Goal: Information Seeking & Learning: Learn about a topic

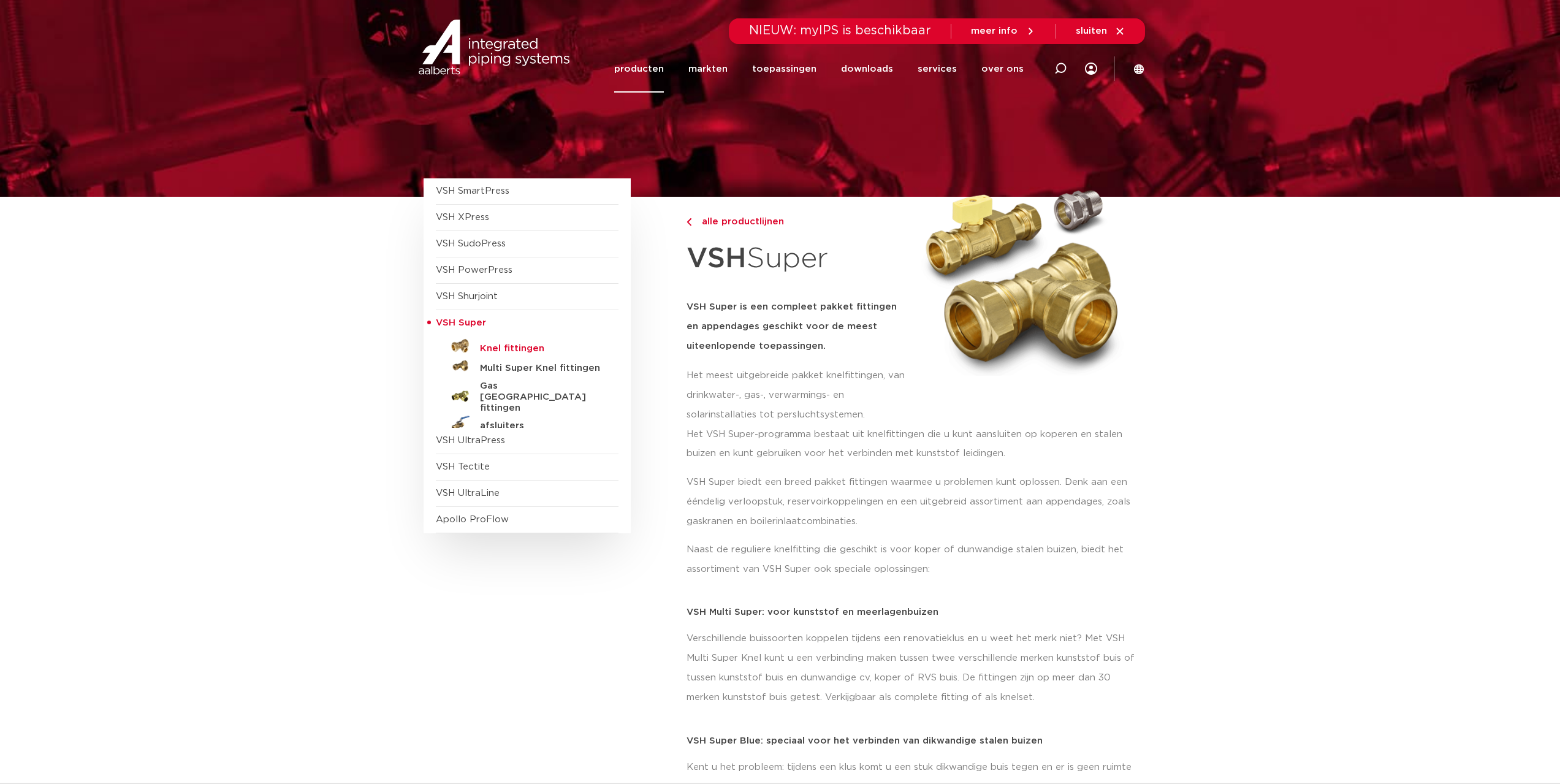
click at [505, 345] on h5 "Knel fittingen" at bounding box center [541, 349] width 122 height 11
click at [529, 368] on h5 "Multi Super Knel fittingen" at bounding box center [541, 368] width 122 height 11
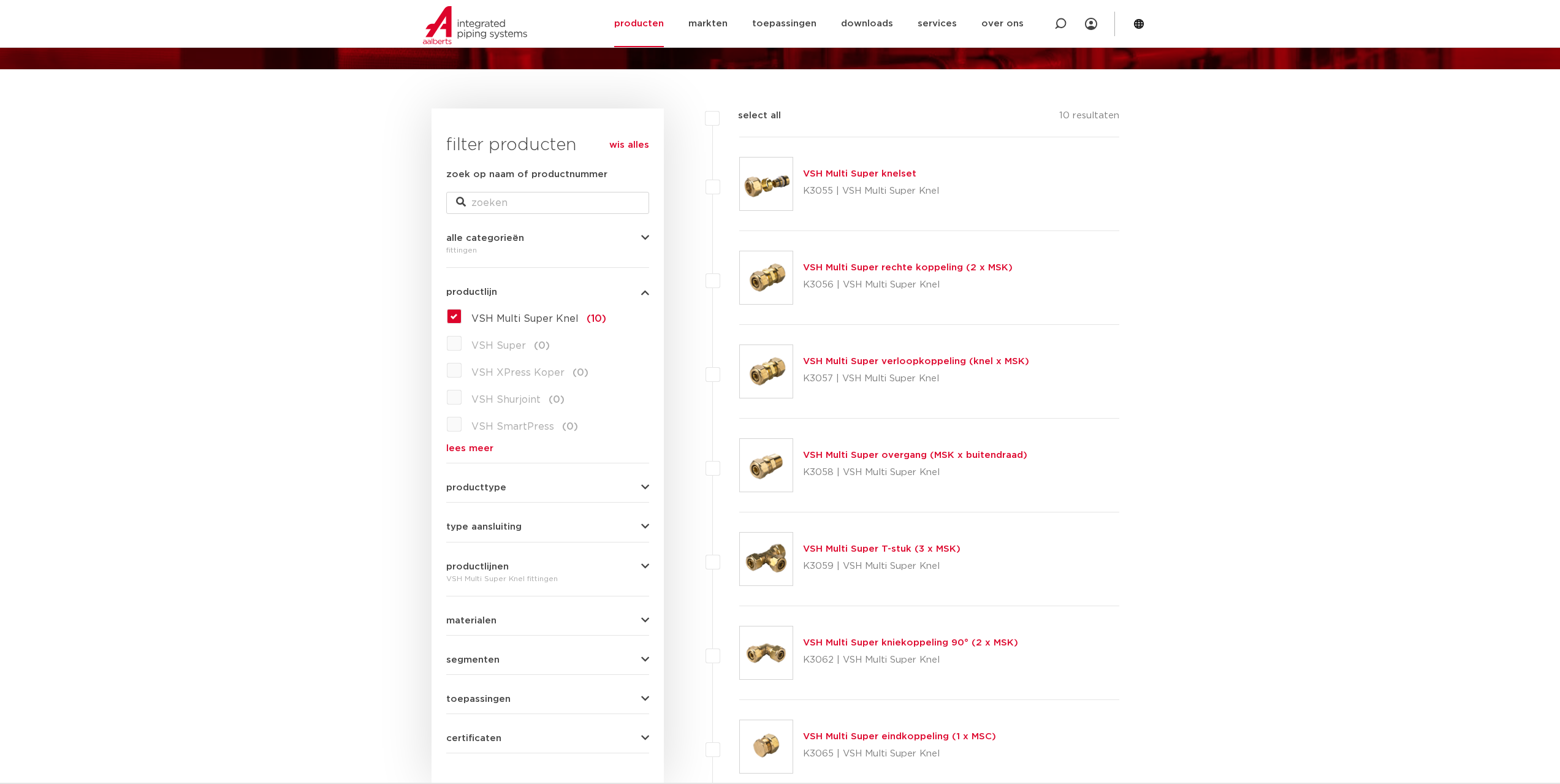
scroll to position [122, 0]
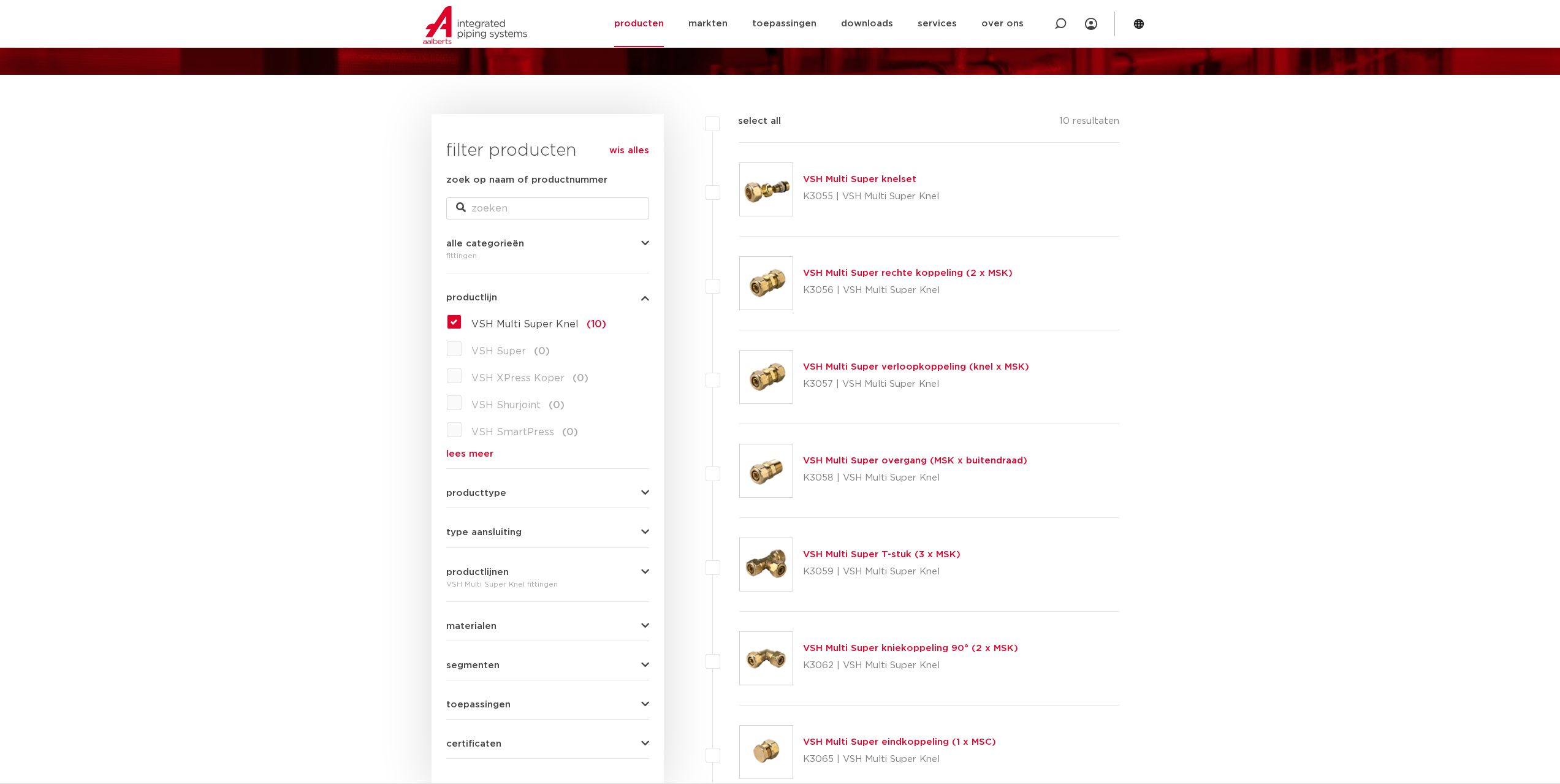
click at [832, 176] on link "VSH Multi Super knelset" at bounding box center [859, 179] width 114 height 9
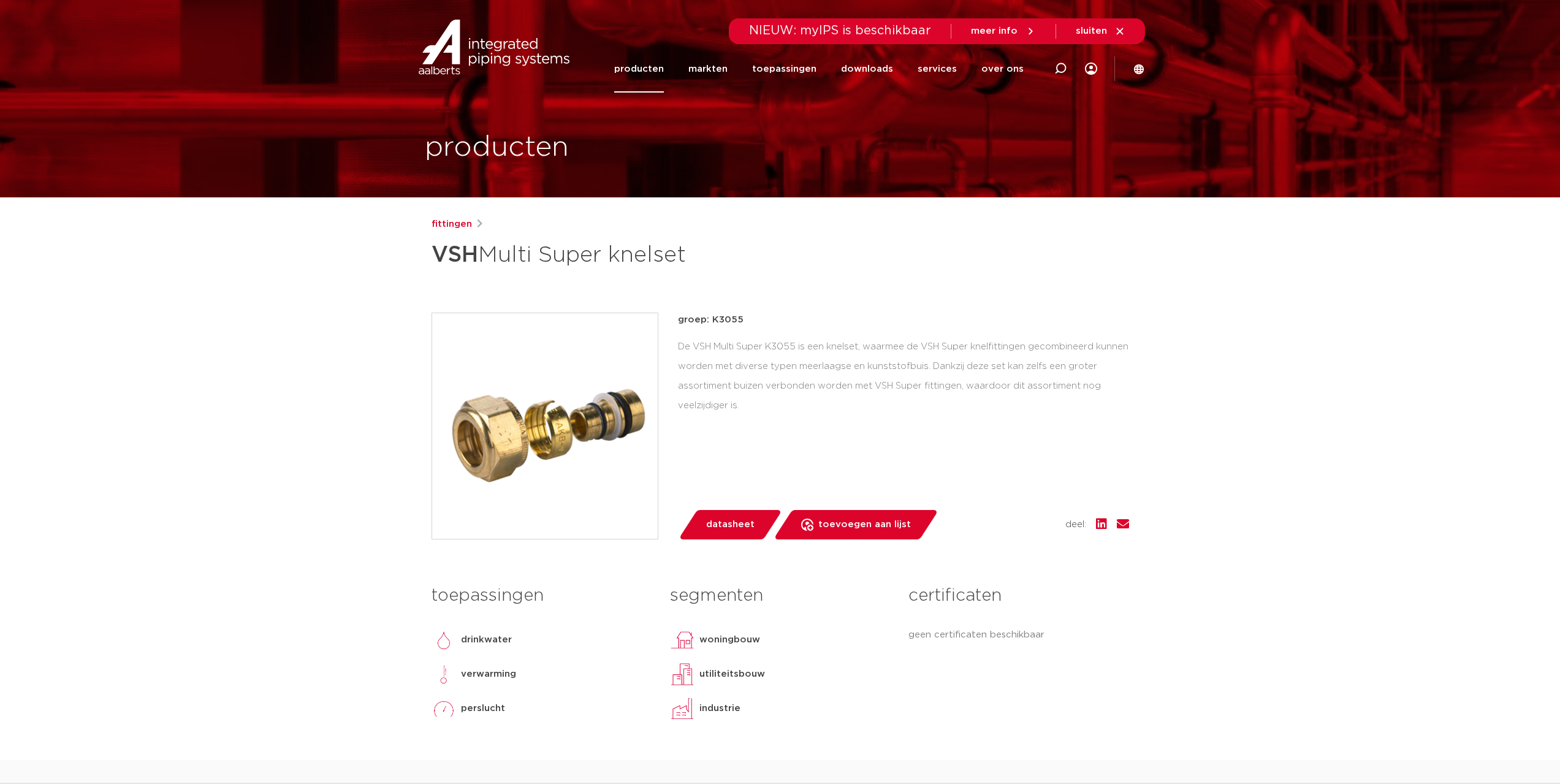
drag, startPoint x: 1206, startPoint y: 394, endPoint x: 1197, endPoint y: 376, distance: 20.1
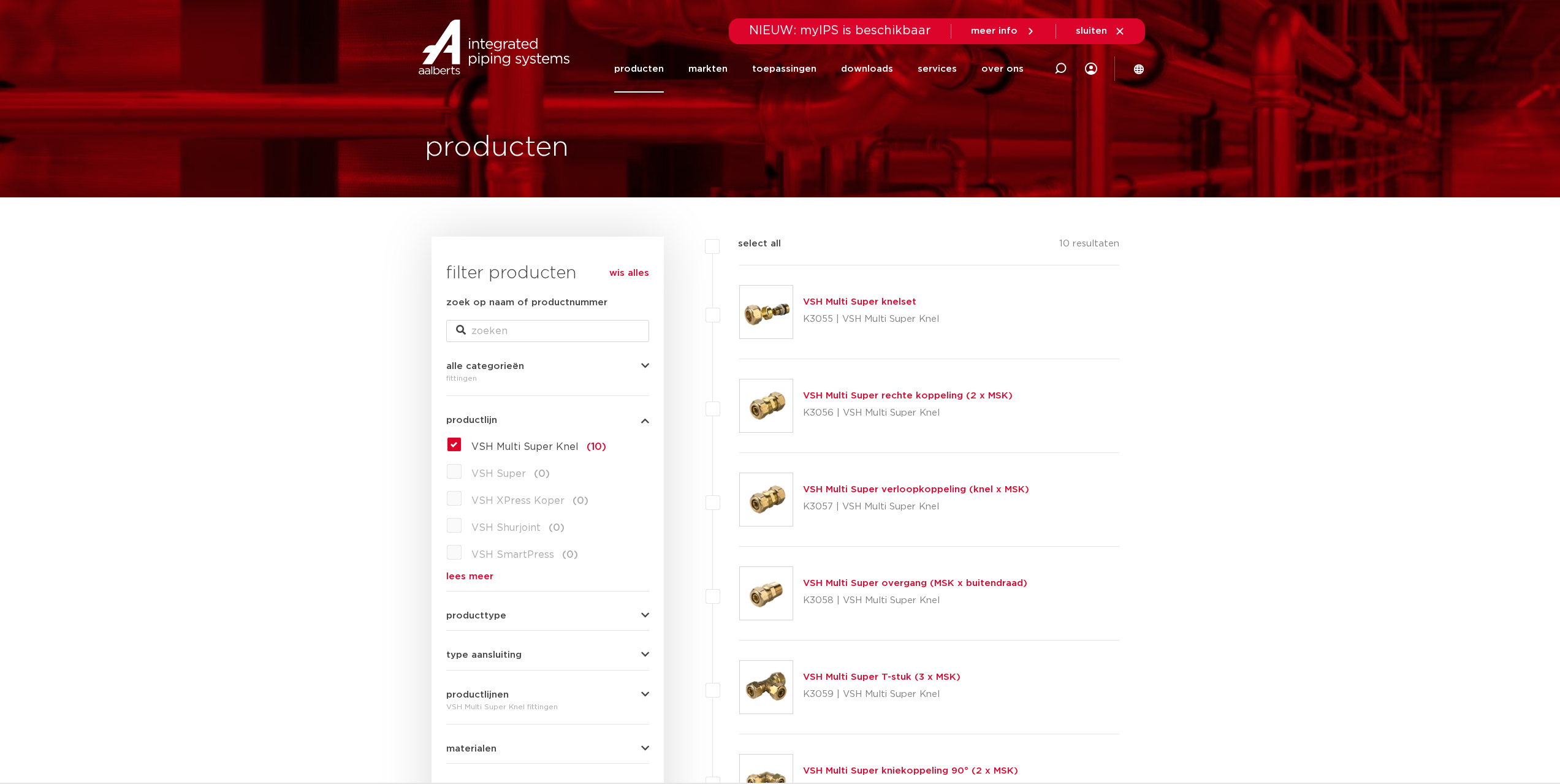
click at [461, 441] on label "VSH Multi Super Knel (10)" at bounding box center [533, 444] width 145 height 20
click at [0, 0] on input "VSH Multi Super Knel (10)" at bounding box center [0, 0] width 0 height 0
click at [461, 445] on label "VSH Multi Super Knel (10)" at bounding box center [533, 444] width 145 height 20
click at [0, 0] on input "VSH Multi Super Knel (10)" at bounding box center [0, 0] width 0 height 0
